Goal: Transaction & Acquisition: Purchase product/service

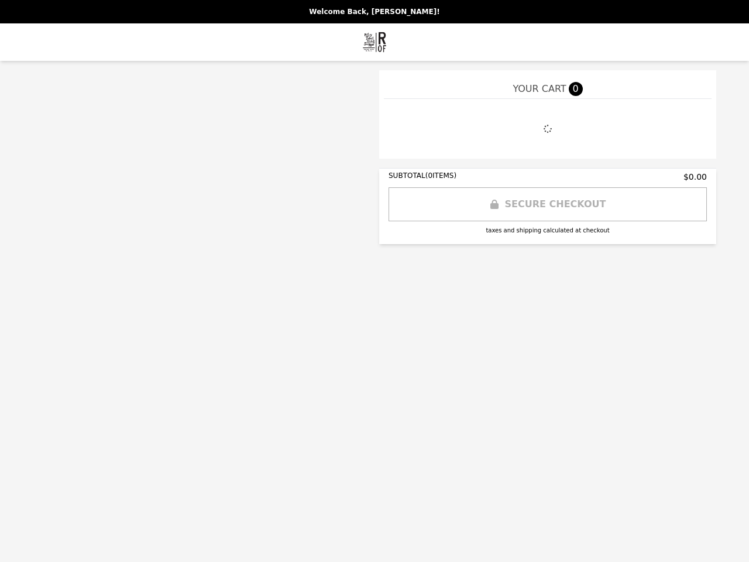
select select "**********"
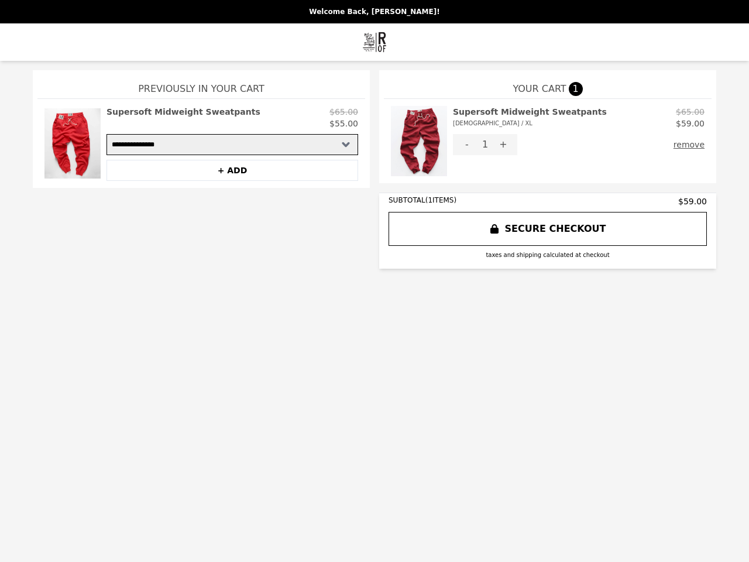
click at [419, 141] on img at bounding box center [419, 141] width 56 height 70
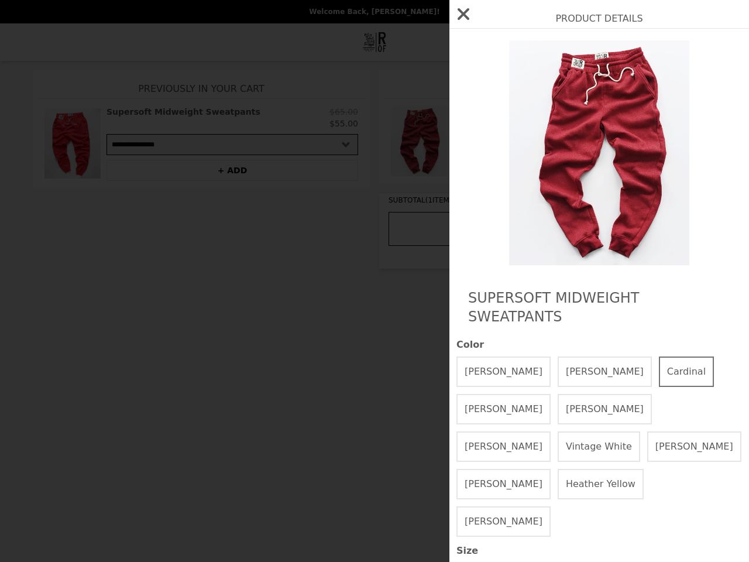
click at [579, 118] on div "Product Details Supersoft Midweight Sweatpants Color Heather Red [PERSON_NAME] …" at bounding box center [374, 281] width 749 height 562
click at [467, 145] on div at bounding box center [599, 152] width 286 height 225
click at [503, 145] on div "Product Details Supersoft Midweight Sweatpants Color Heather Red [PERSON_NAME] …" at bounding box center [374, 281] width 749 height 562
click at [692, 145] on div "Product Details Supersoft Midweight Sweatpants Color Heather Red [PERSON_NAME] …" at bounding box center [374, 281] width 749 height 562
click at [73, 143] on img at bounding box center [72, 143] width 56 height 75
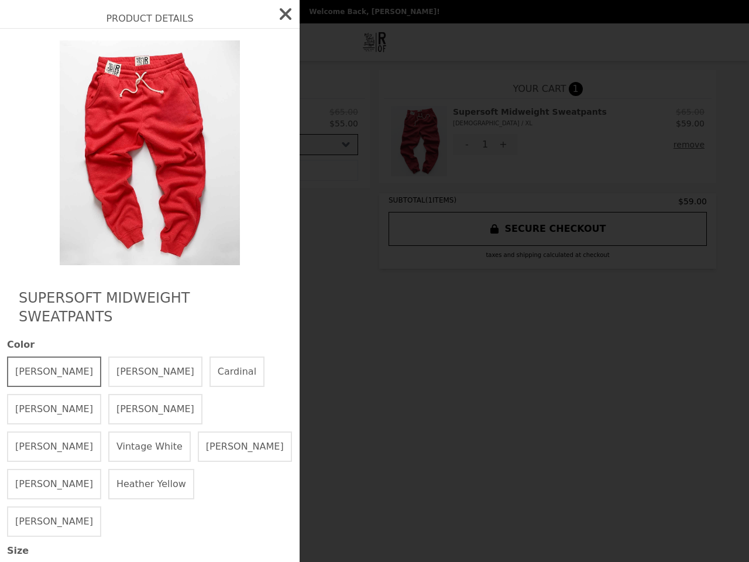
click at [232, 118] on div "Product Details Supersoft Midweight Sweatpants Color Heather Red [PERSON_NAME] …" at bounding box center [374, 281] width 749 height 562
click at [232, 170] on img at bounding box center [150, 152] width 214 height 225
